Goal: Task Accomplishment & Management: Manage account settings

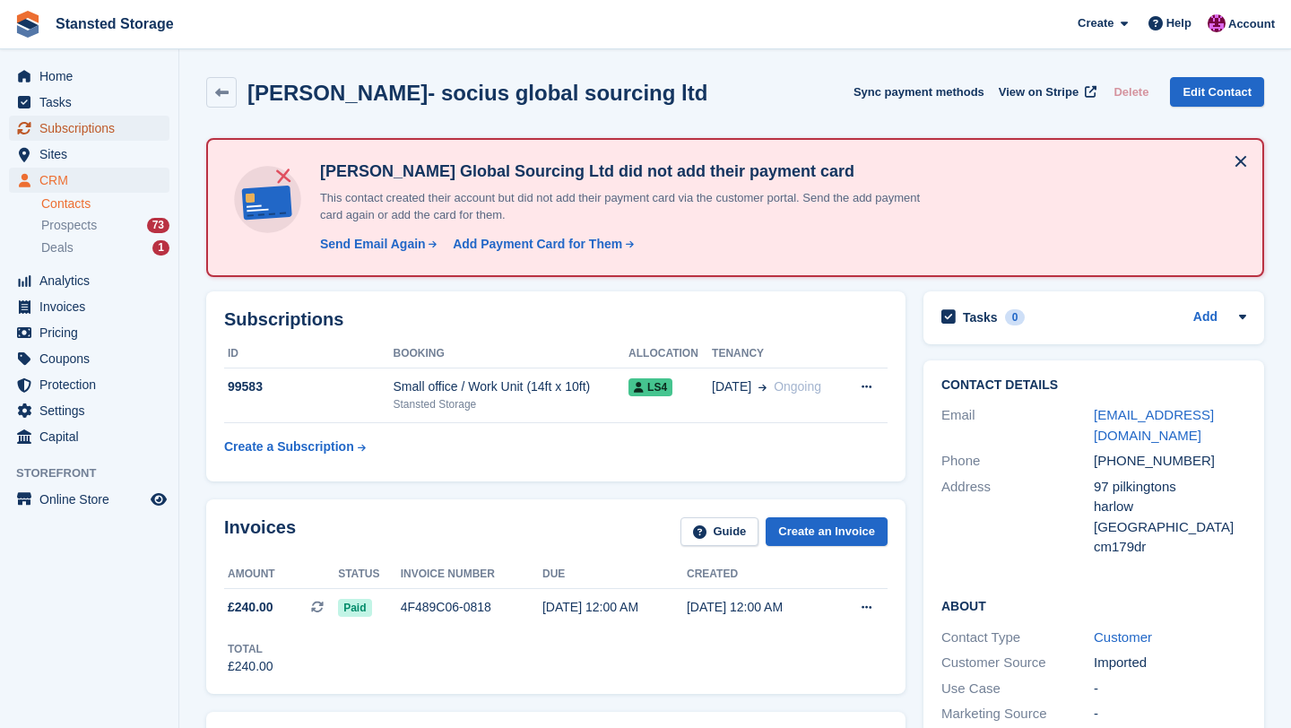
click at [116, 134] on span "Subscriptions" at bounding box center [93, 128] width 108 height 25
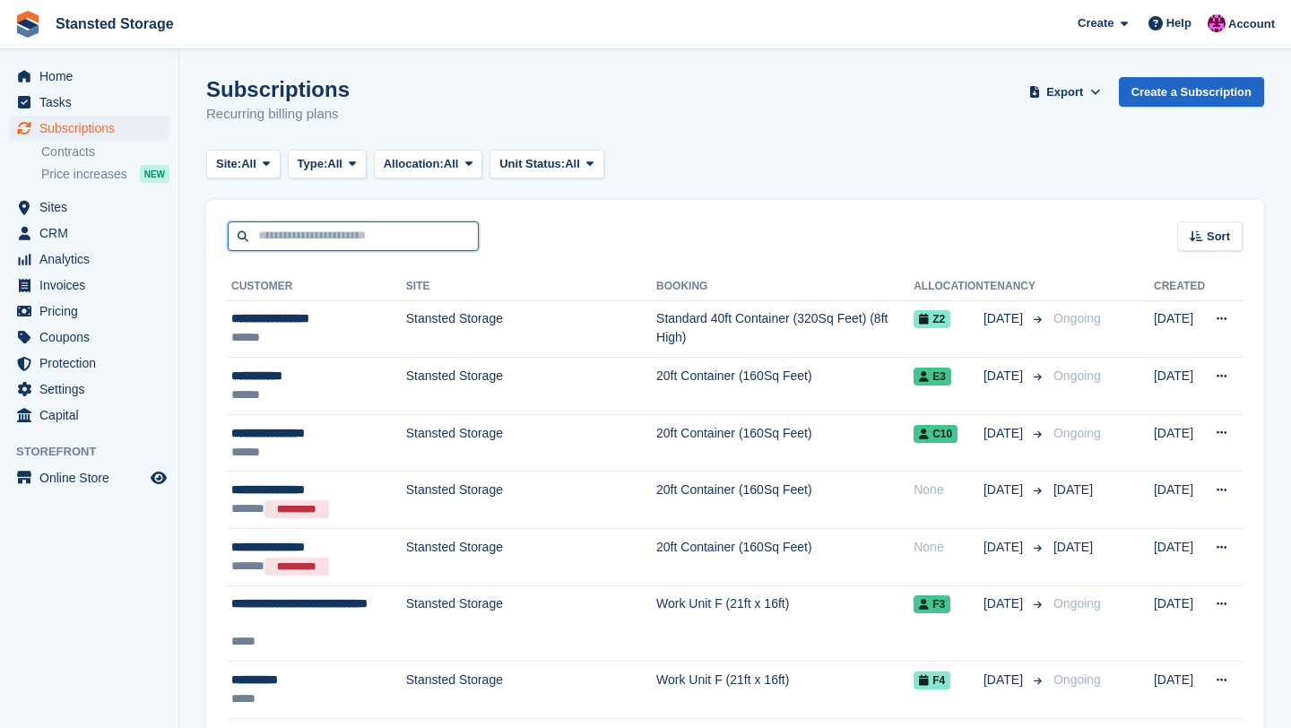
click at [318, 241] on input "text" at bounding box center [353, 236] width 251 height 30
type input "**********"
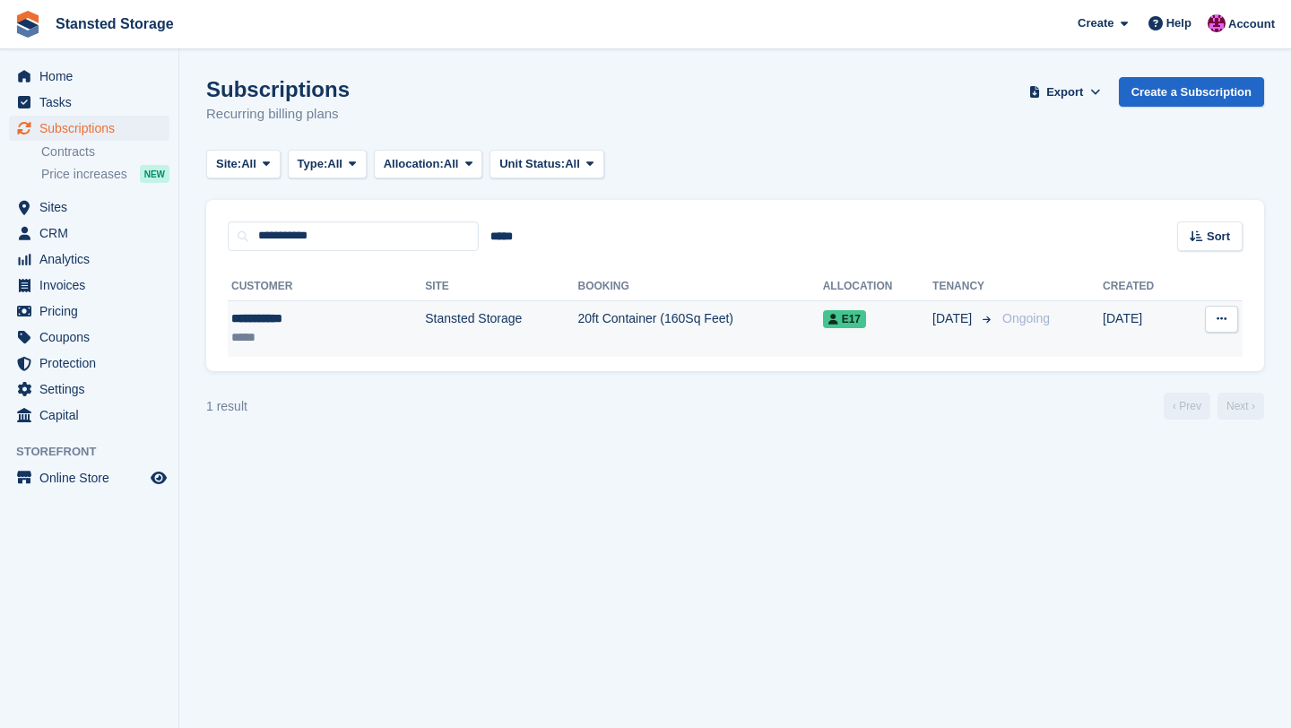
click at [430, 344] on td "Stansted Storage" at bounding box center [501, 328] width 152 height 56
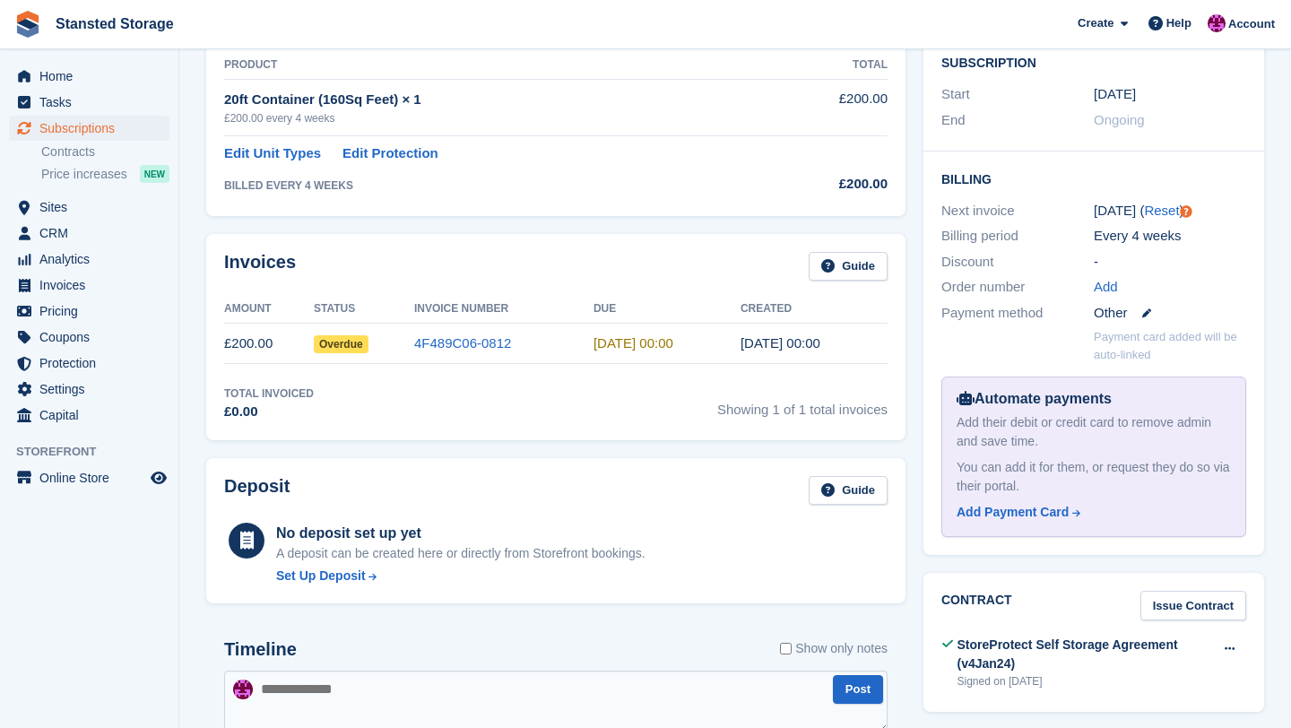
scroll to position [331, 0]
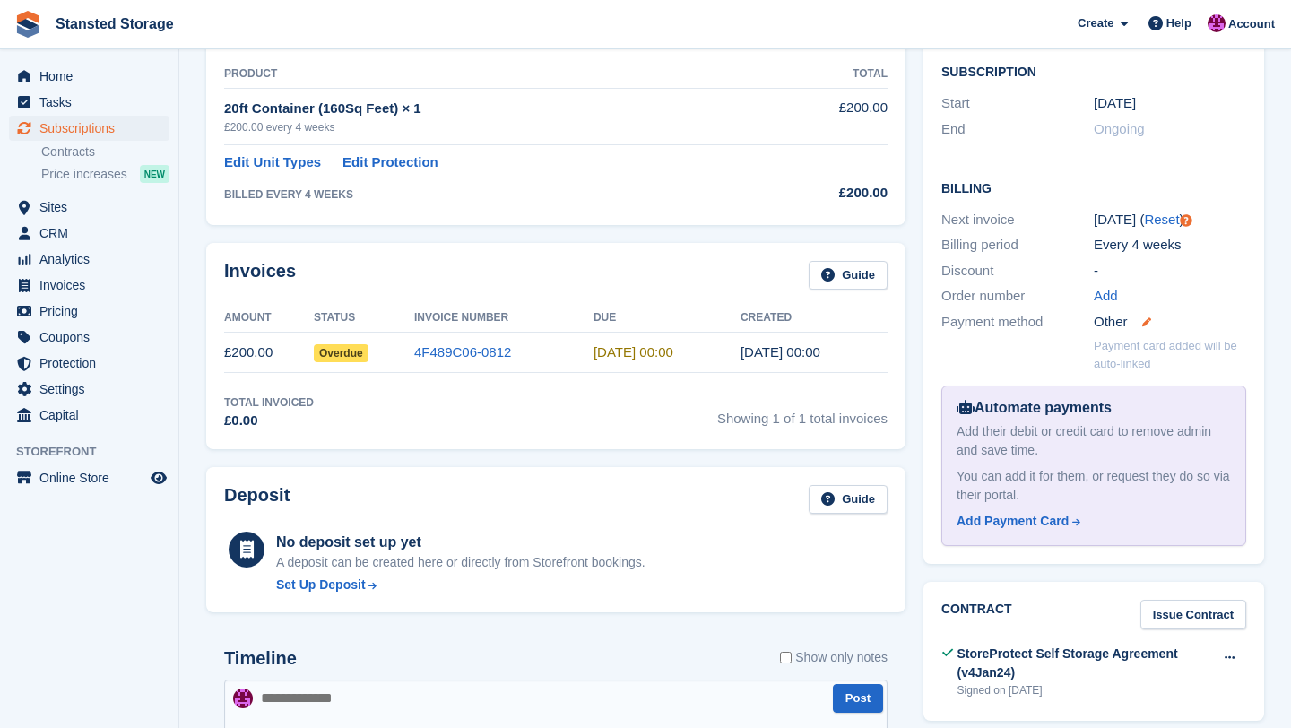
click at [1149, 317] on icon at bounding box center [1146, 321] width 9 height 9
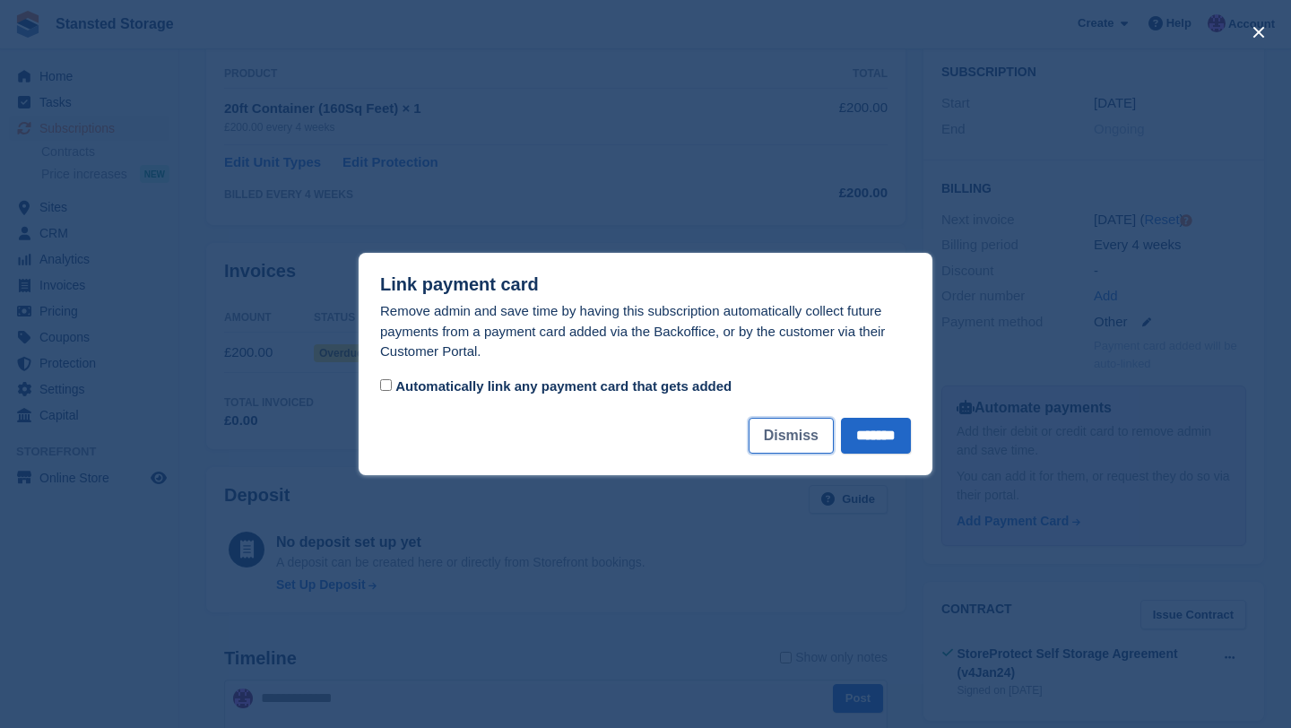
click at [783, 439] on button "Dismiss" at bounding box center [791, 436] width 85 height 36
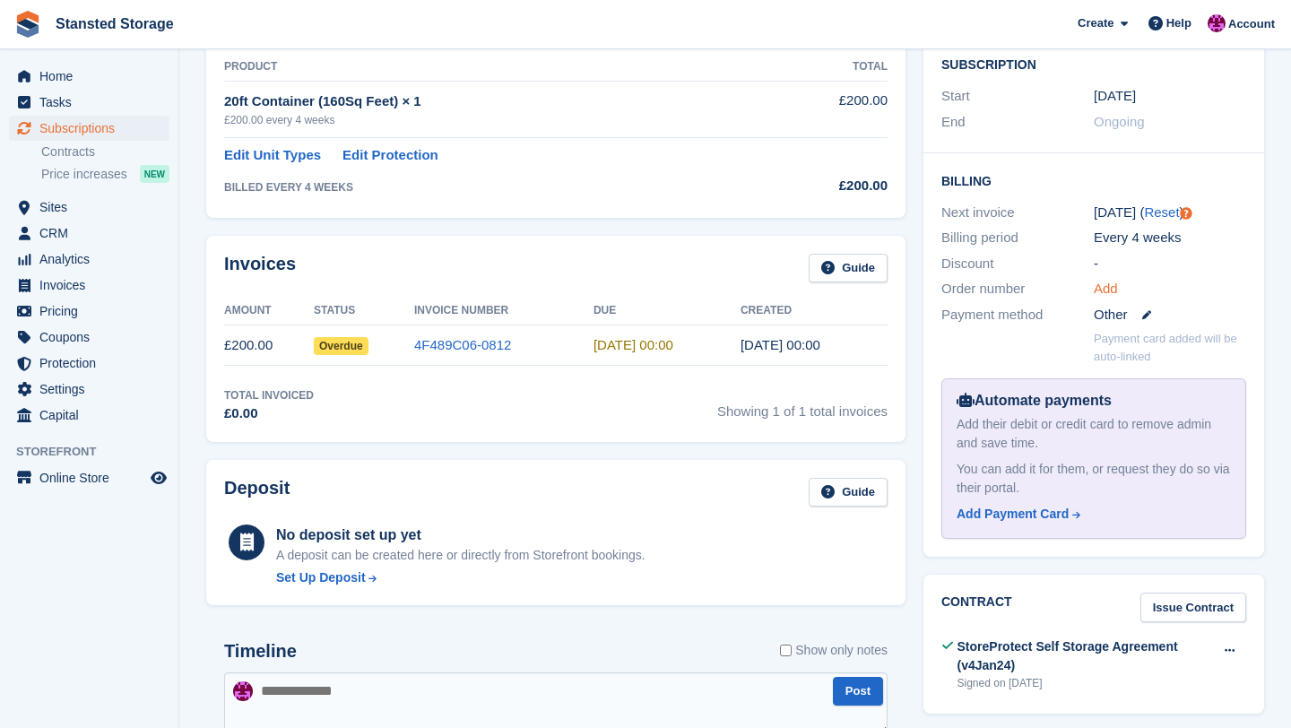
scroll to position [336, 0]
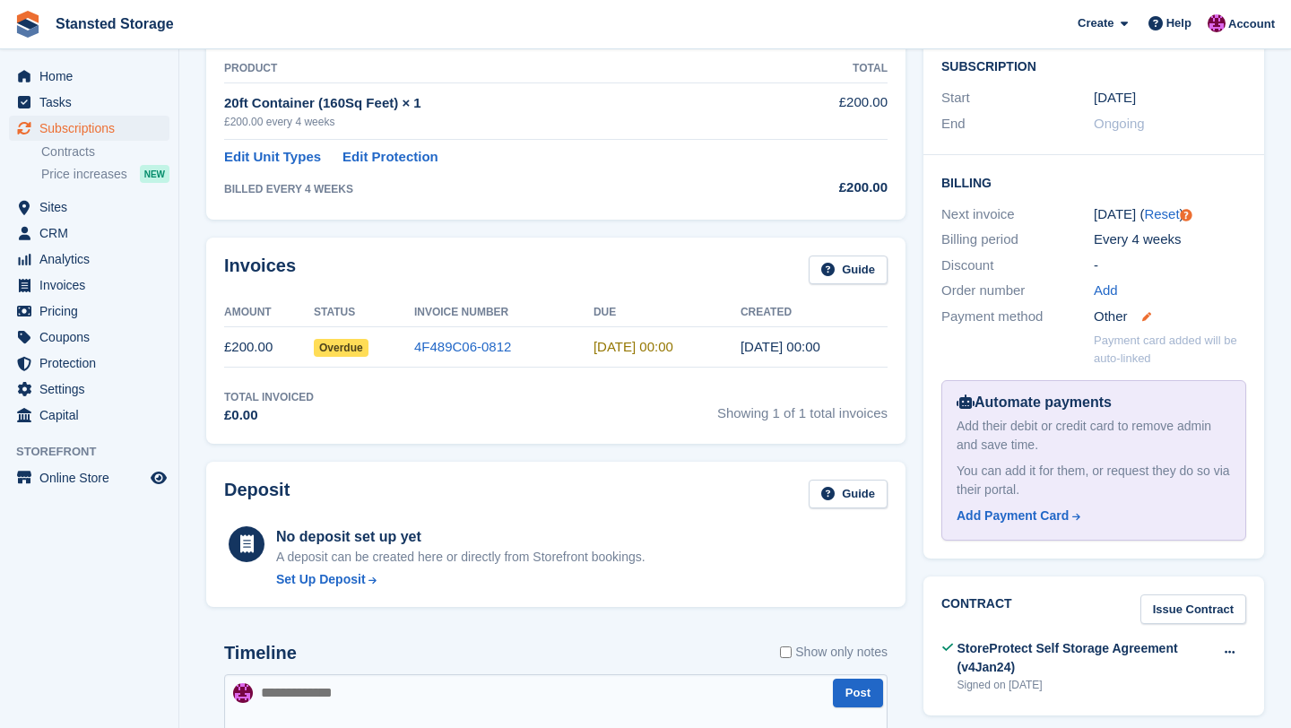
click at [1150, 312] on icon at bounding box center [1146, 316] width 9 height 9
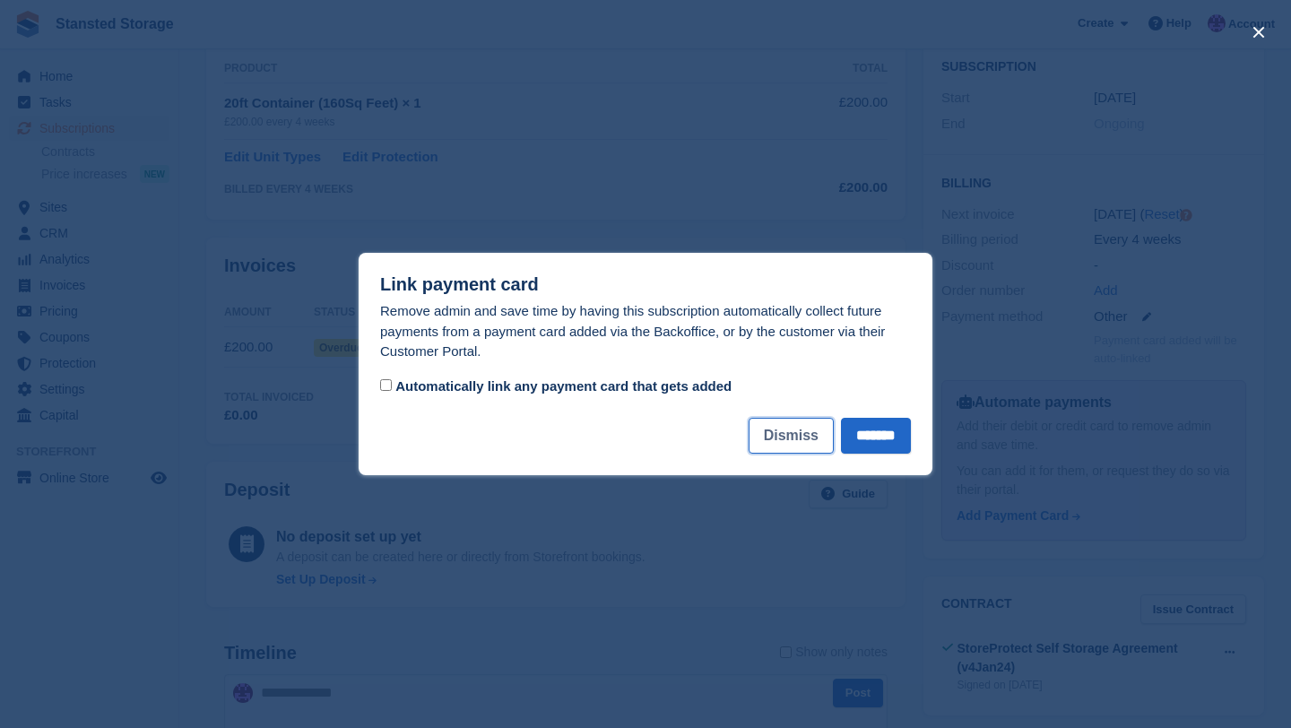
click at [769, 440] on button "Dismiss" at bounding box center [791, 436] width 85 height 36
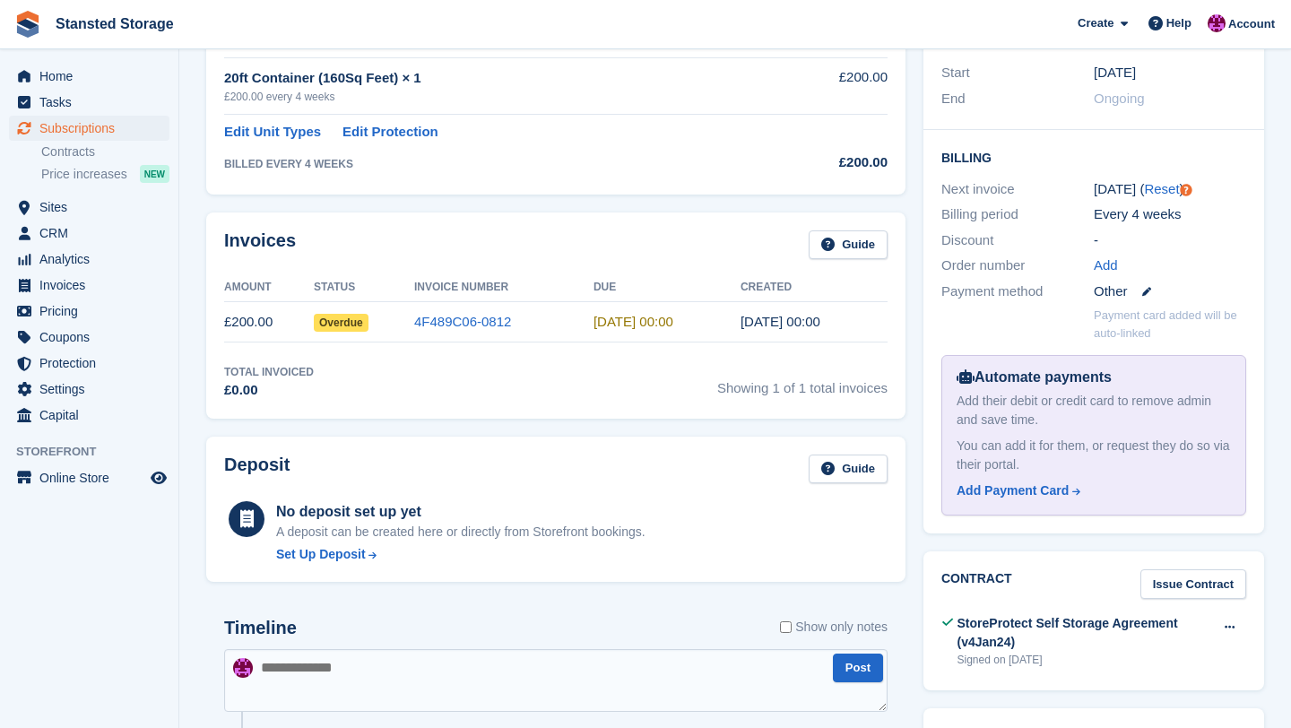
scroll to position [357, 0]
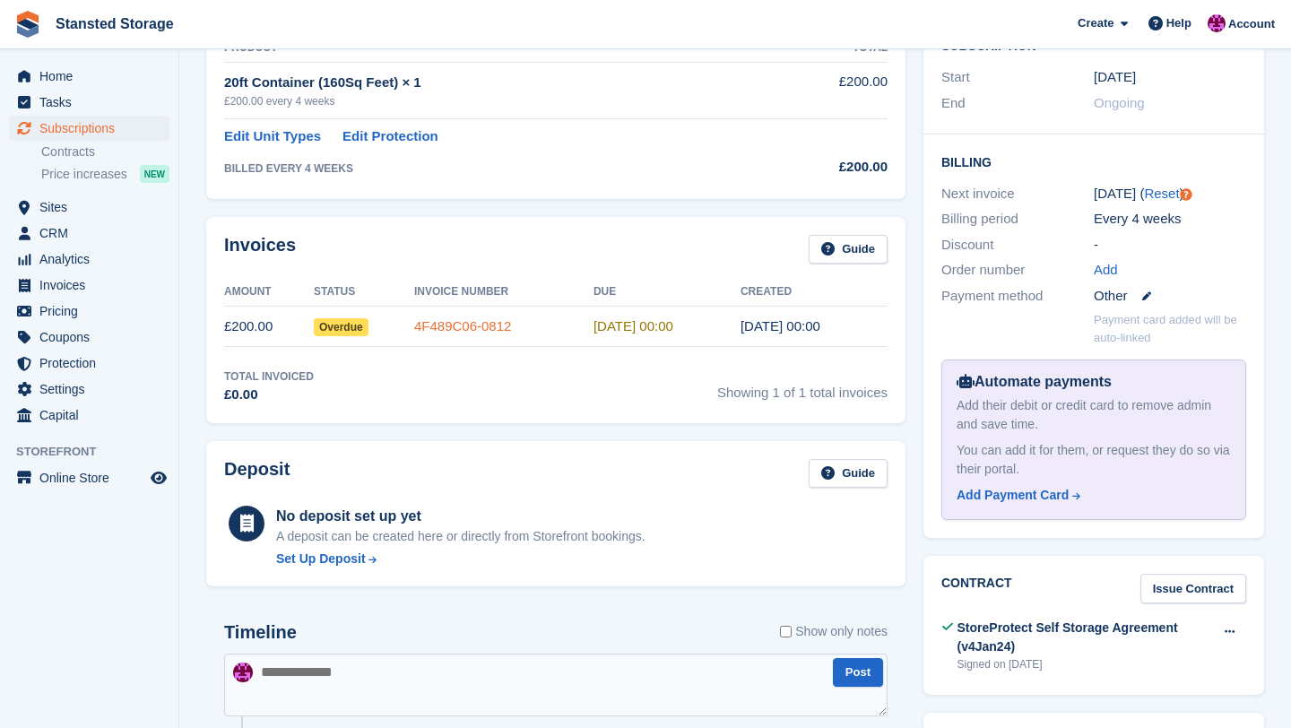
click at [466, 326] on link "4F489C06-0812" at bounding box center [462, 325] width 97 height 15
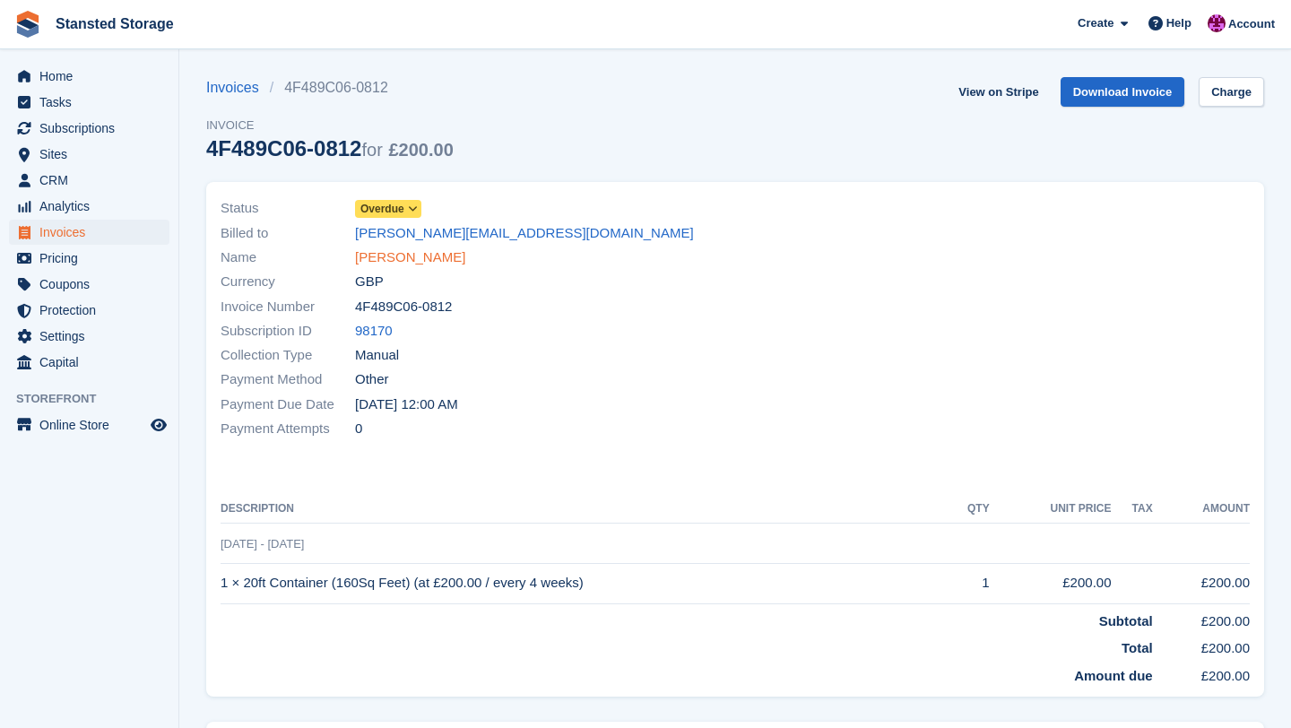
click at [403, 260] on link "adrian bass" at bounding box center [410, 257] width 110 height 21
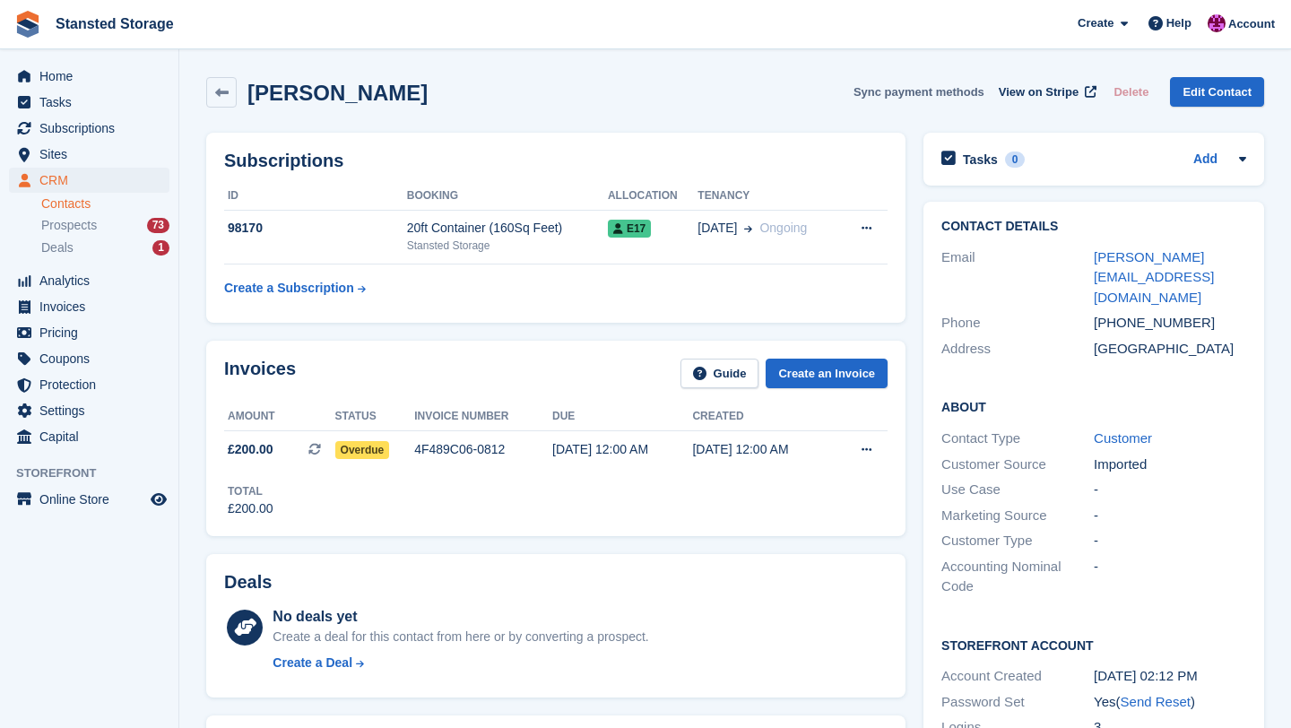
click at [922, 92] on button "Sync payment methods" at bounding box center [919, 92] width 131 height 30
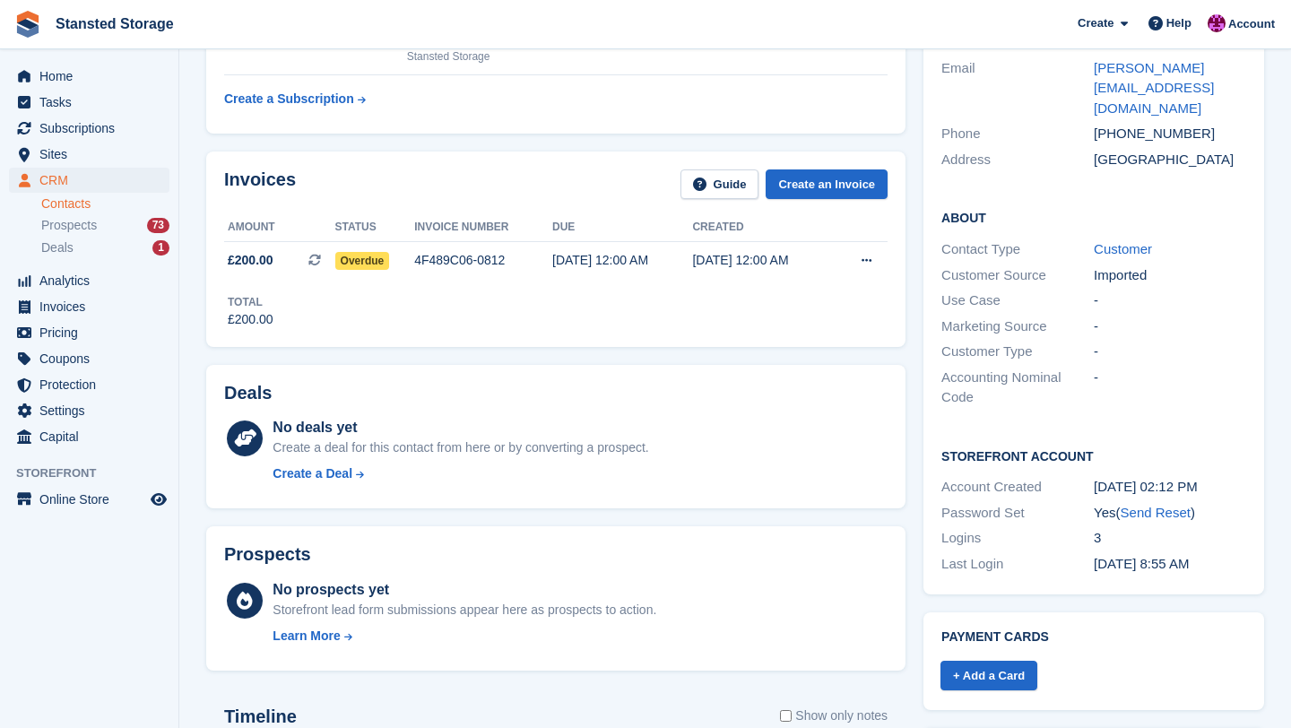
scroll to position [192, 0]
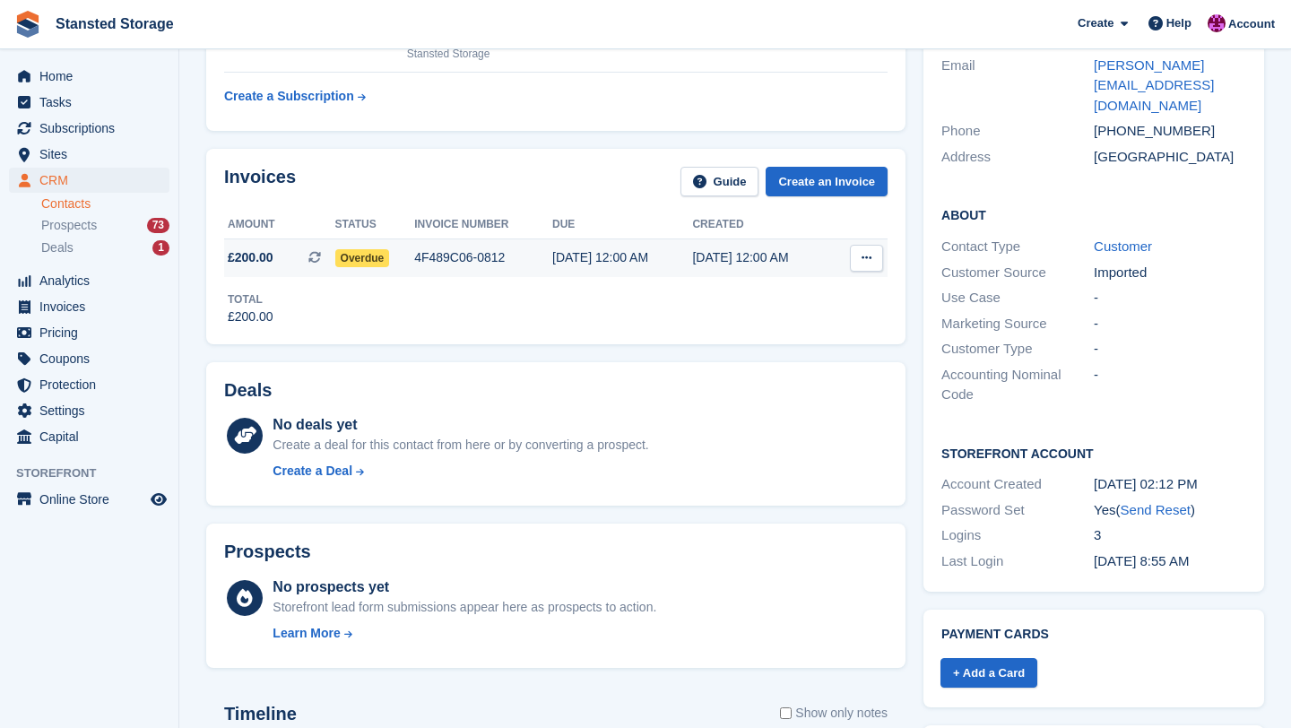
click at [863, 255] on icon at bounding box center [867, 258] width 10 height 12
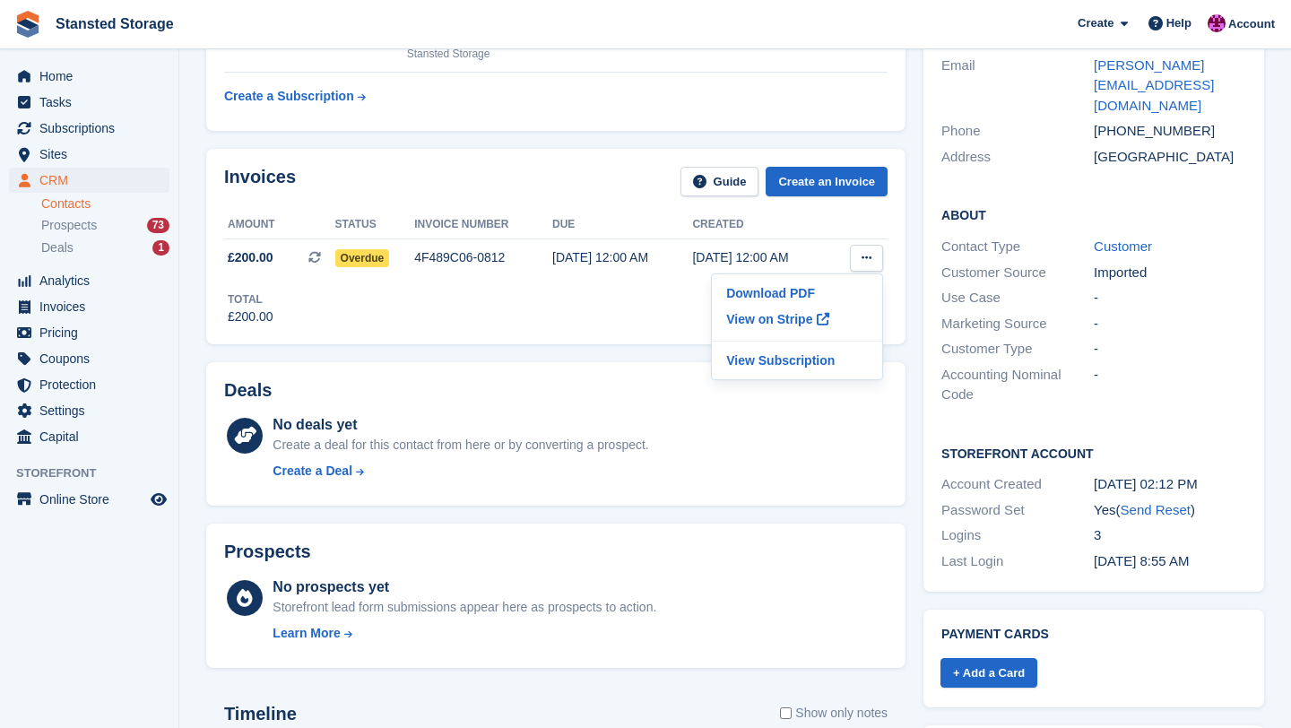
click at [543, 369] on div "Deals No deals yet Create a deal for this contact from here or by converting a …" at bounding box center [555, 434] width 699 height 144
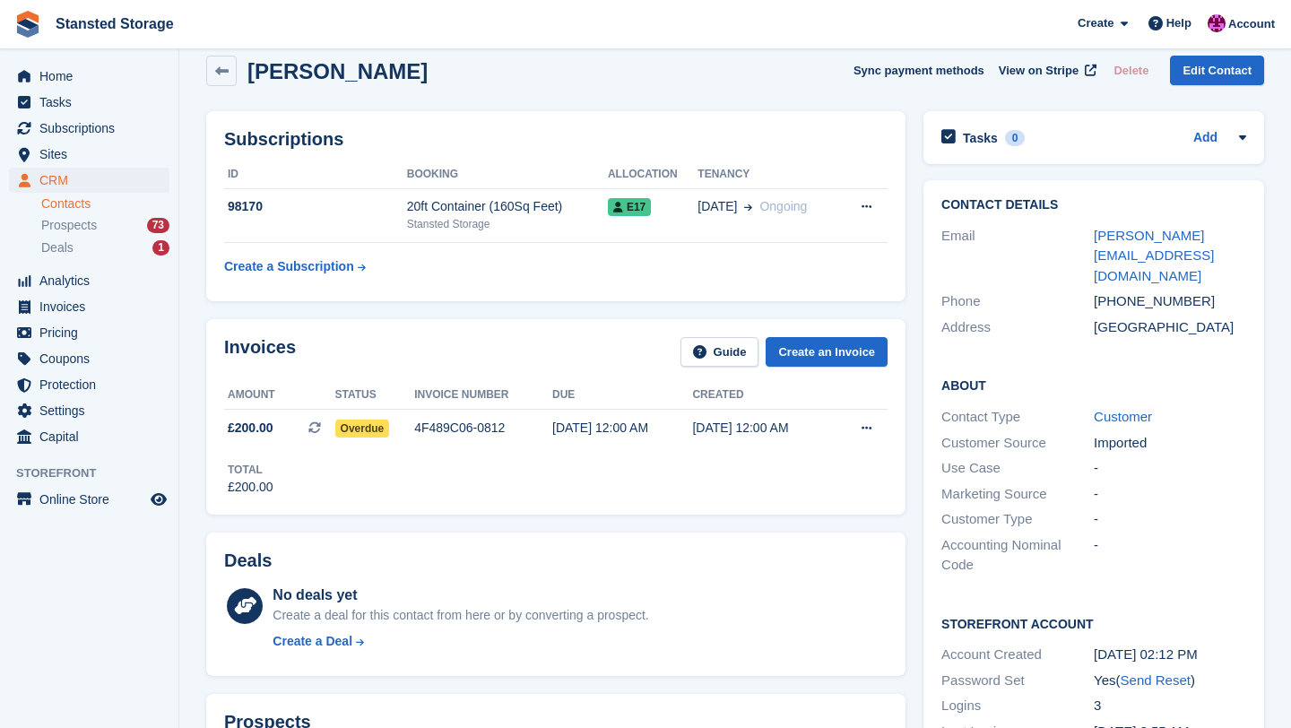
scroll to position [29, 0]
